Goal: Information Seeking & Learning: Learn about a topic

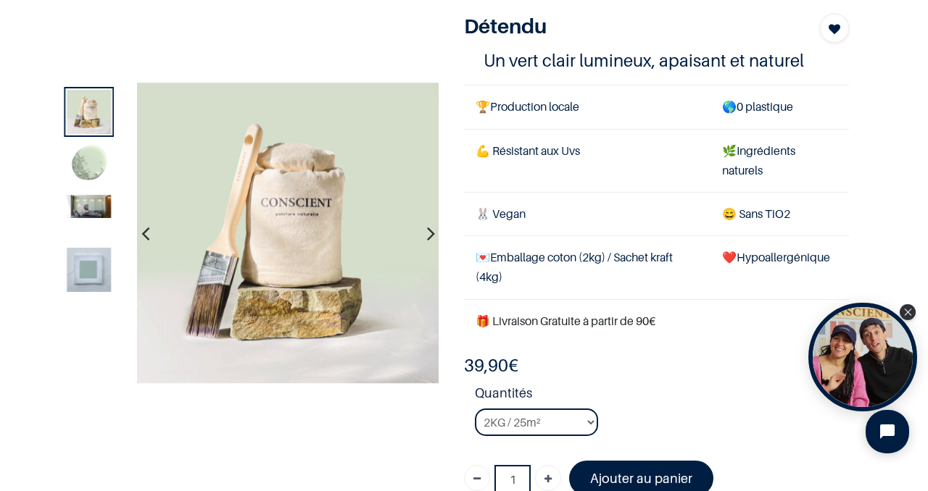
scroll to position [90, 0]
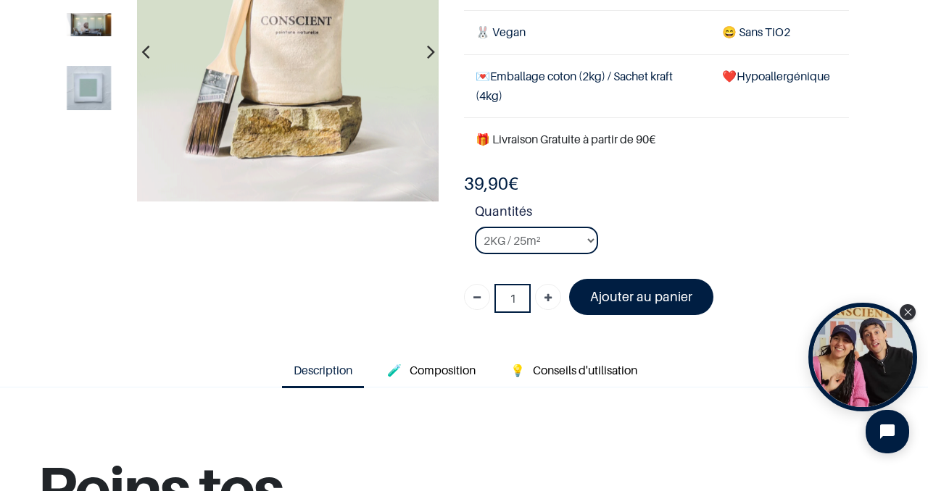
scroll to position [186, 0]
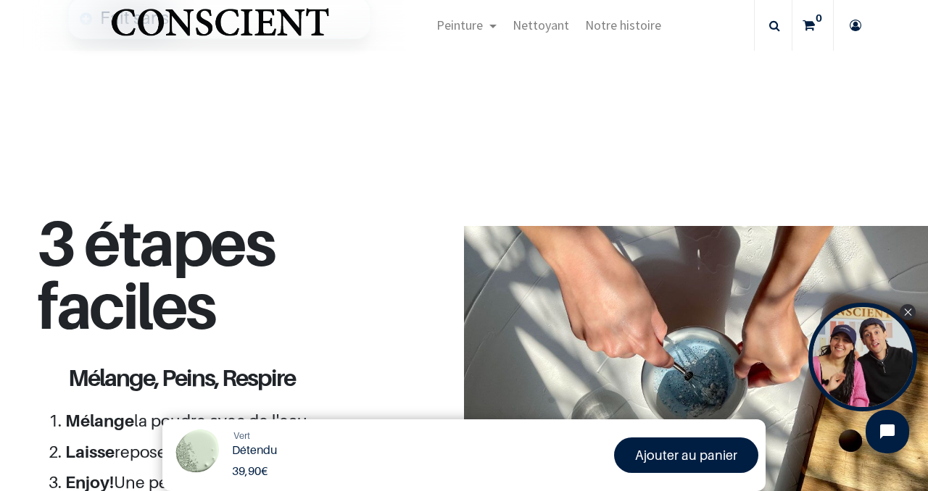
scroll to position [1077, 0]
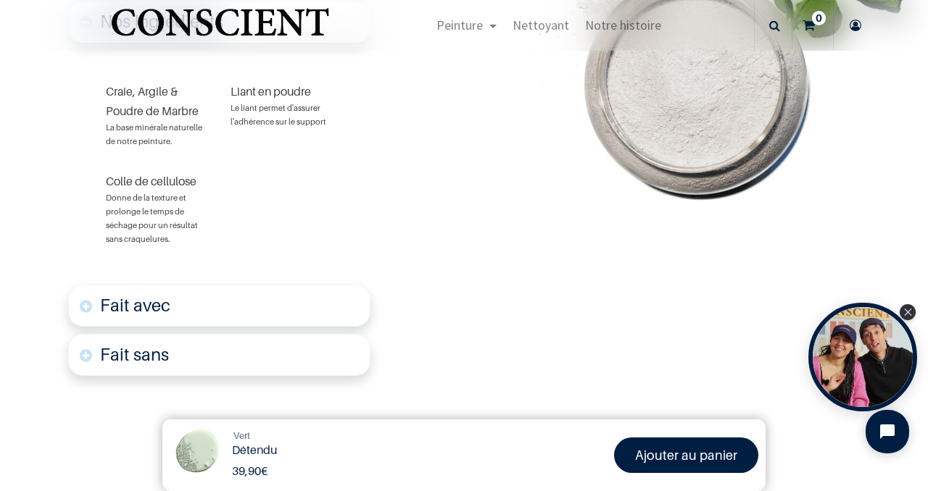
scroll to position [906, 0]
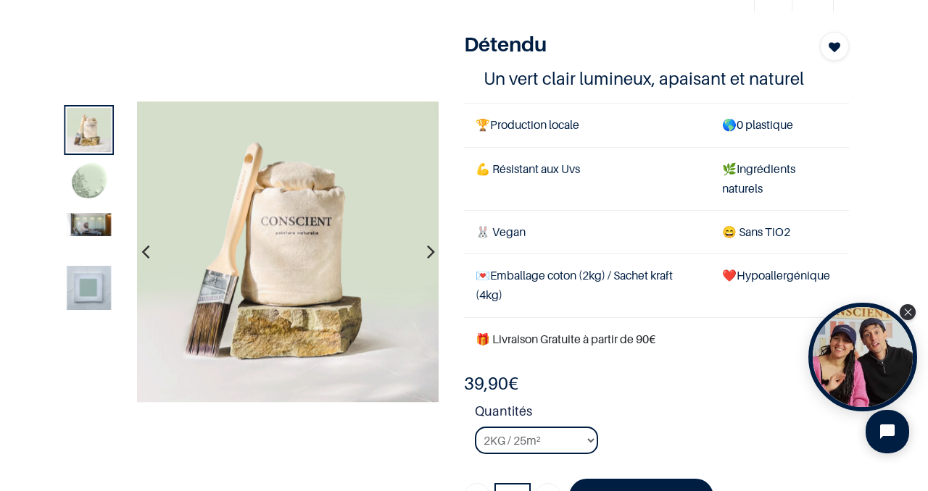
scroll to position [69, 0]
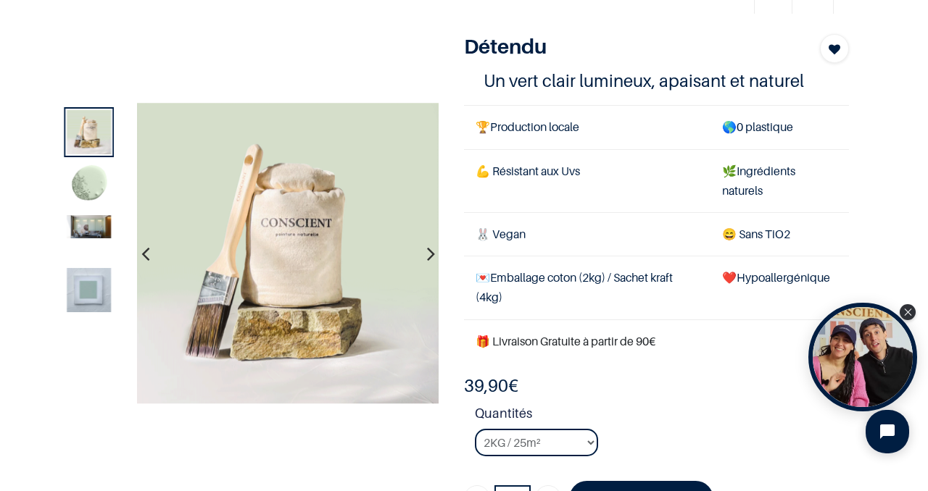
click at [83, 202] on img at bounding box center [89, 184] width 44 height 44
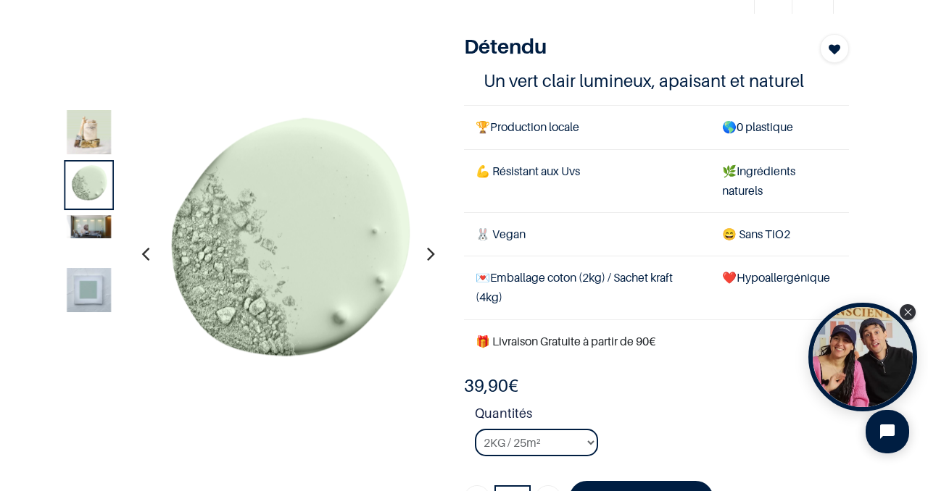
click at [88, 238] on img at bounding box center [89, 226] width 44 height 23
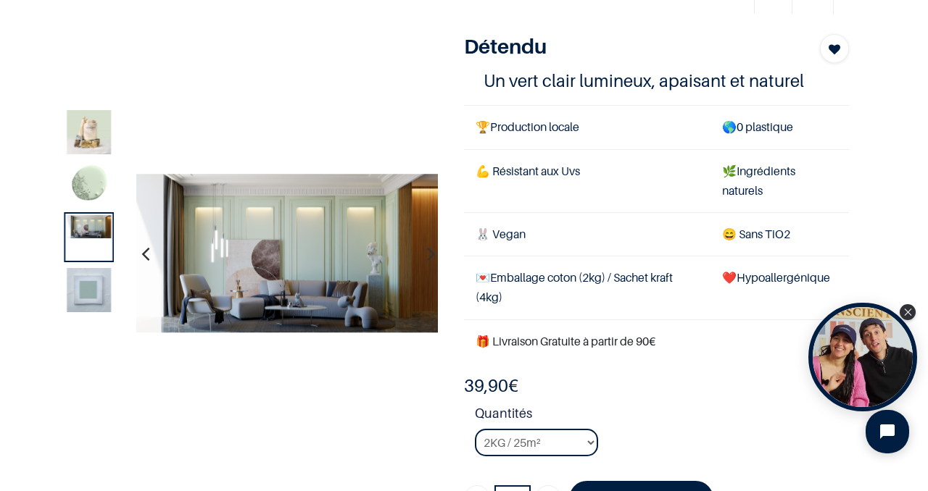
click at [88, 304] on img at bounding box center [89, 290] width 44 height 44
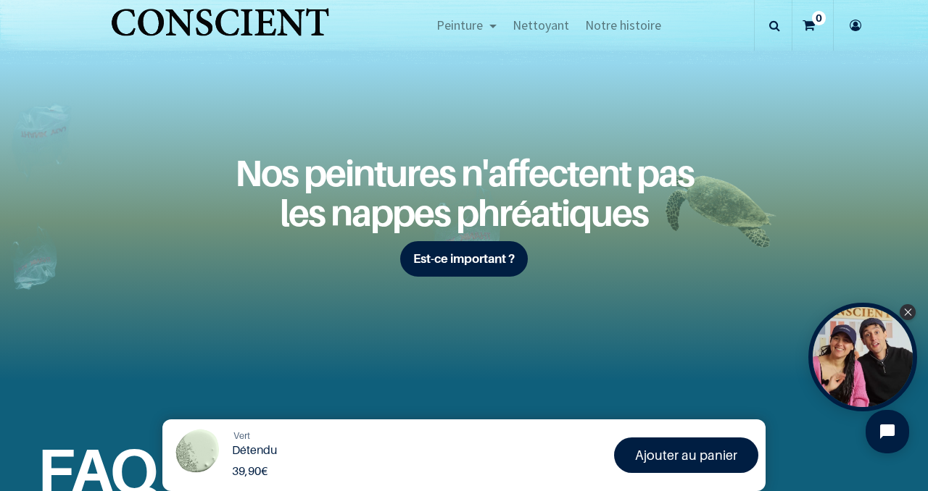
scroll to position [1983, 0]
